Goal: Information Seeking & Learning: Learn about a topic

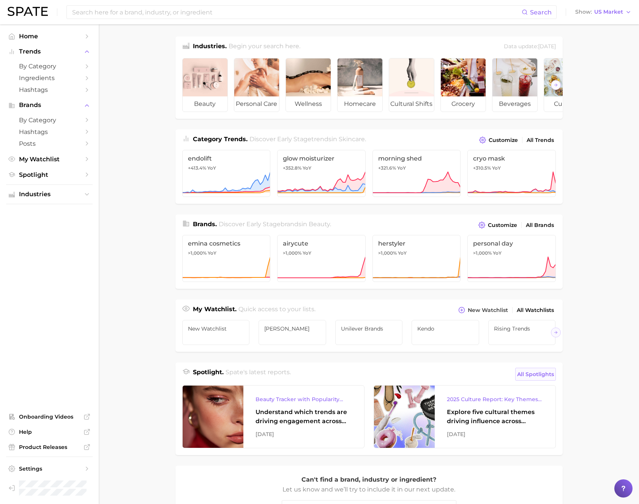
click at [538, 373] on span "All Spotlights" at bounding box center [535, 374] width 37 height 9
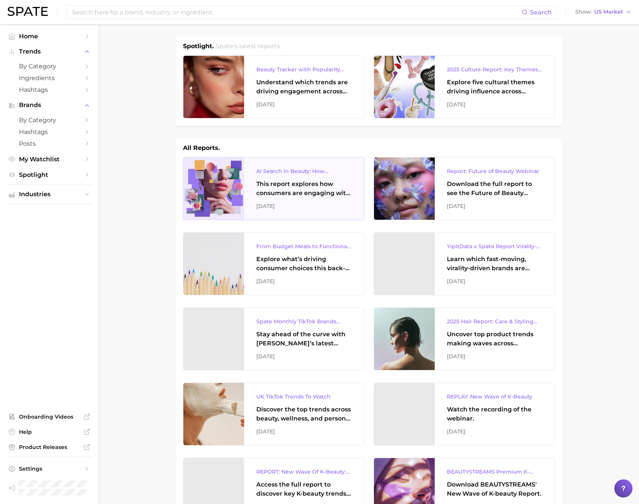
click at [325, 200] on div "AI Search in Beauty: How Consumers Are Using ChatGPT vs. Google Search This rep…" at bounding box center [304, 189] width 120 height 62
